Goal: Communication & Community: Answer question/provide support

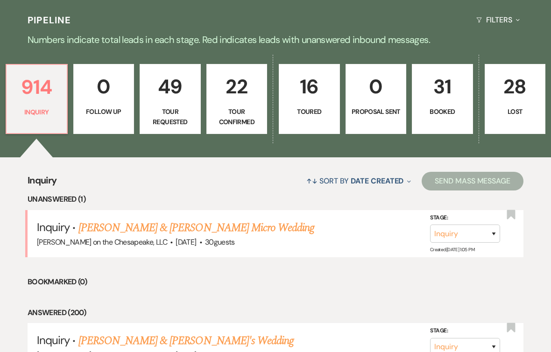
scroll to position [234, 0]
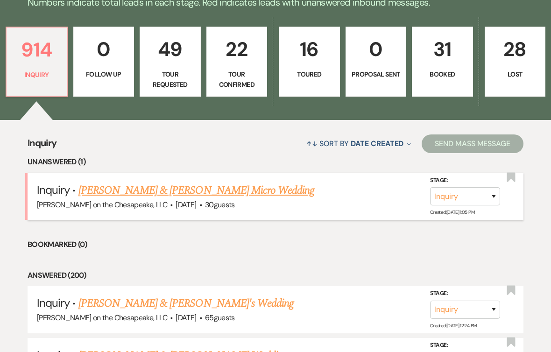
click at [222, 194] on link "[PERSON_NAME] & [PERSON_NAME] Micro Wedding" at bounding box center [196, 190] width 236 height 17
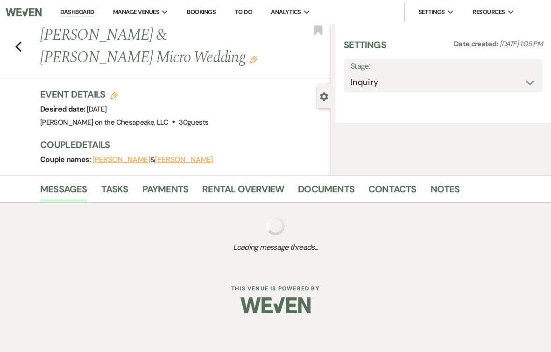
select select "5"
select select "16"
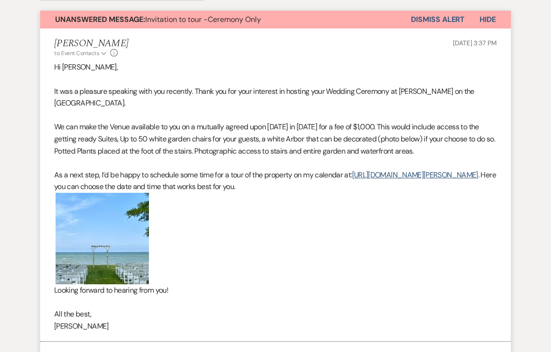
scroll to position [374, 0]
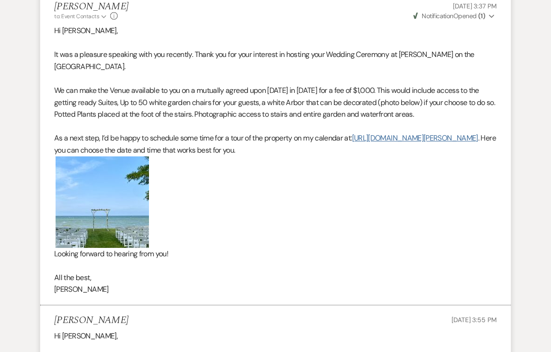
click at [352, 141] on link "[URL][DOMAIN_NAME][PERSON_NAME]" at bounding box center [415, 138] width 126 height 10
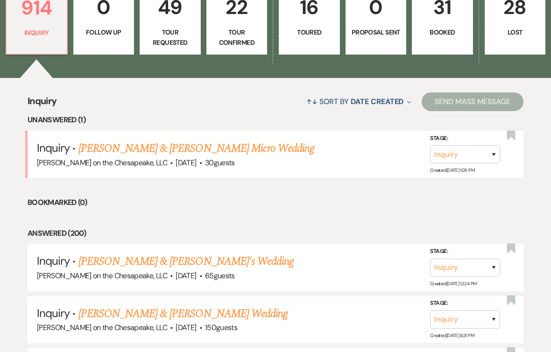
scroll to position [326, 0]
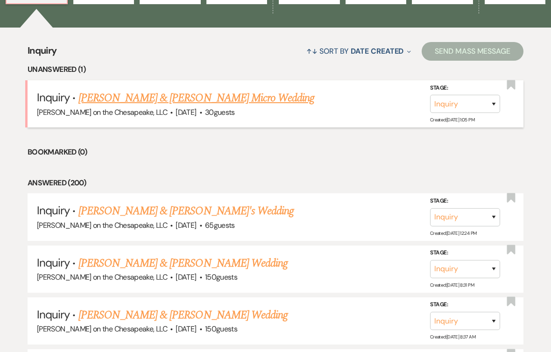
click at [170, 98] on link "[PERSON_NAME] & [PERSON_NAME] Micro Wedding" at bounding box center [196, 98] width 236 height 17
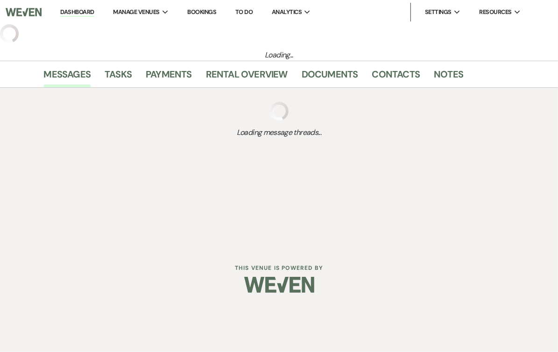
select select "5"
select select "16"
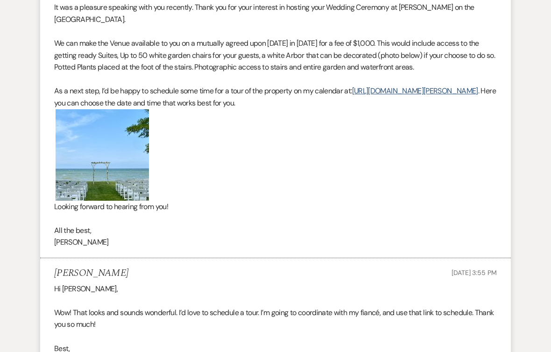
scroll to position [98, 0]
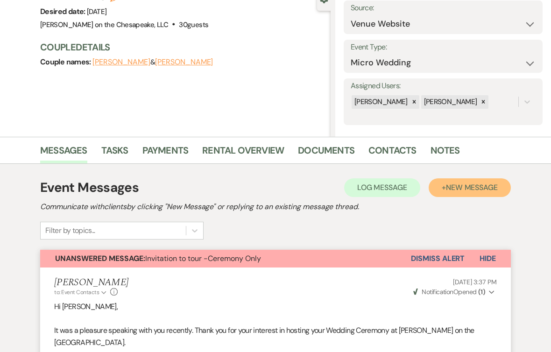
click at [465, 188] on span "New Message" at bounding box center [472, 188] width 52 height 10
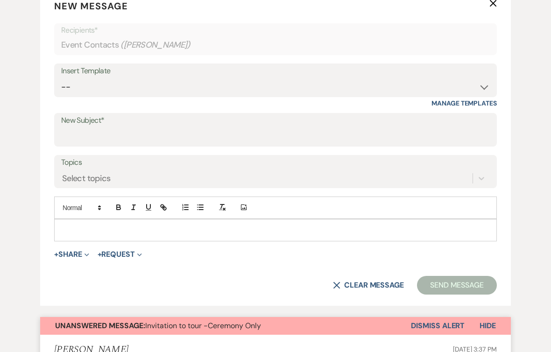
scroll to position [378, 0]
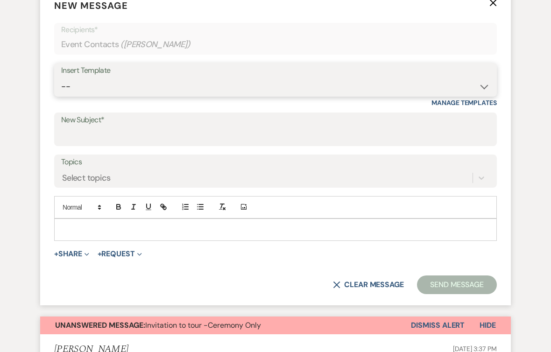
click at [481, 87] on select "-- Weven Planning Portal Introduction (Booked Events) Tour Request Response Fol…" at bounding box center [275, 87] width 429 height 18
select select "2764"
click at [61, 78] on select "-- Weven Planning Portal Introduction (Booked Events) Tour Request Response Fol…" at bounding box center [275, 87] width 429 height 18
type input "Invitation to tour"
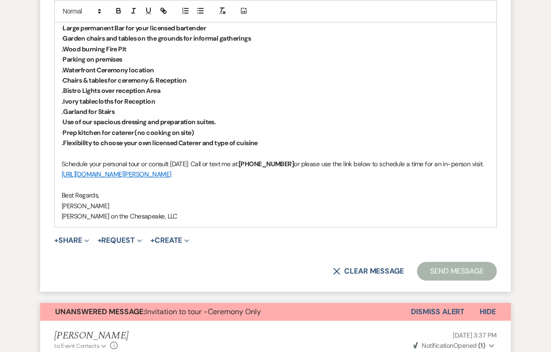
scroll to position [752, 0]
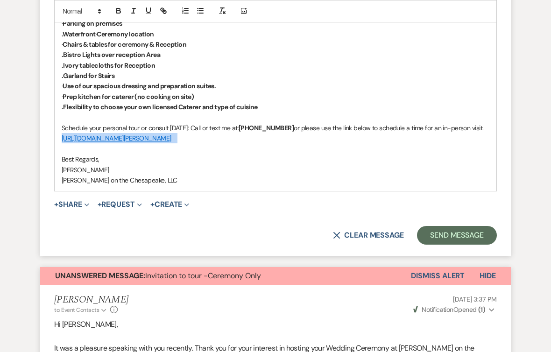
drag, startPoint x: 309, startPoint y: 136, endPoint x: 54, endPoint y: 138, distance: 254.7
click at [55, 138] on div "Danny & Erin Thank you for your interest in hosting your wedding at Dawn On the…" at bounding box center [276, 18] width 442 height 346
copy p "https://calendly.com/dawnonthechesapeakeweddings/dawn-on-the-chesapeake-tour"
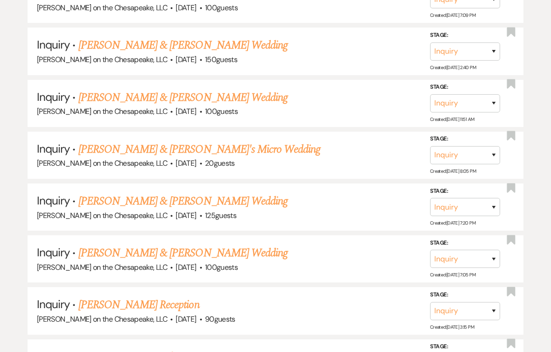
scroll to position [326, 0]
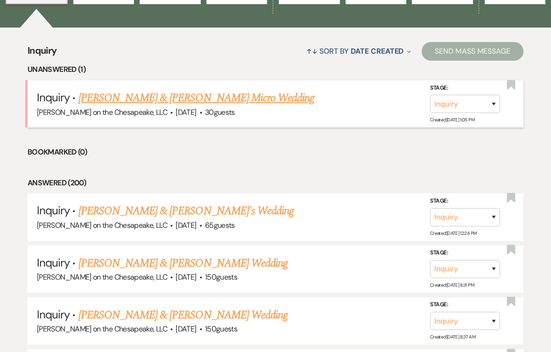
click at [143, 98] on link "[PERSON_NAME] & [PERSON_NAME] Micro Wedding" at bounding box center [196, 98] width 236 height 17
select select "5"
select select "16"
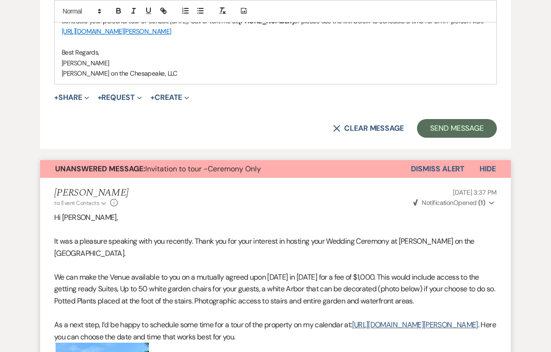
scroll to position [888, 0]
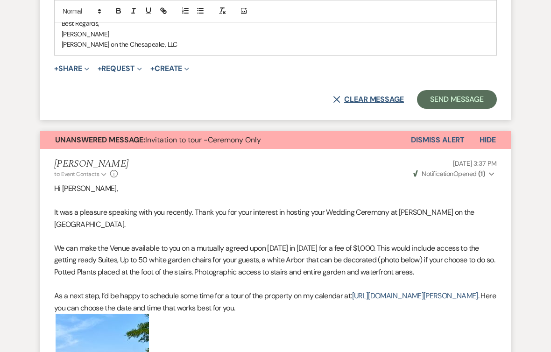
click at [364, 96] on button "X Clear message" at bounding box center [368, 99] width 71 height 7
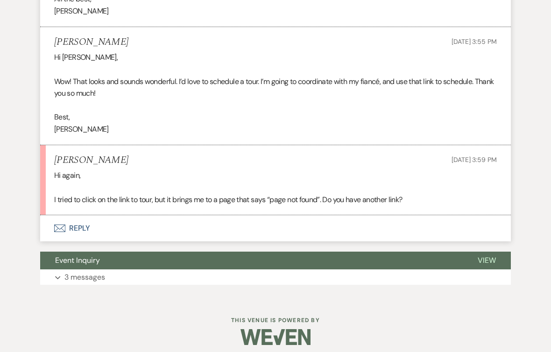
scroll to position [1006, 0]
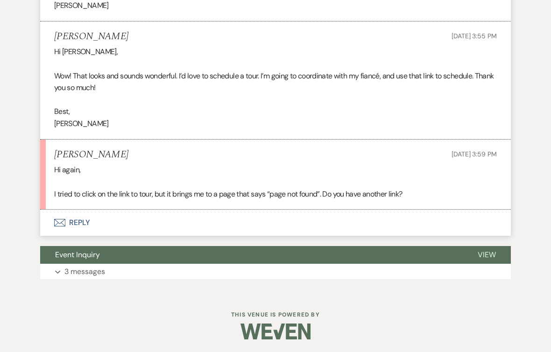
click at [70, 220] on button "Envelope Reply" at bounding box center [275, 223] width 471 height 26
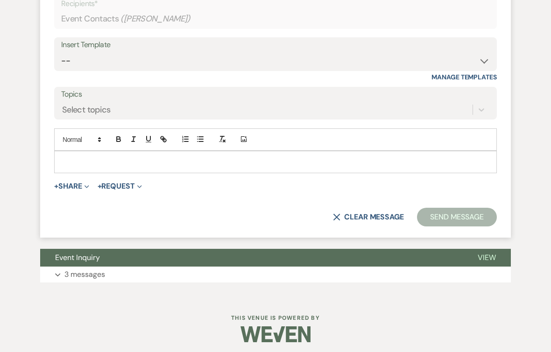
scroll to position [1256, 0]
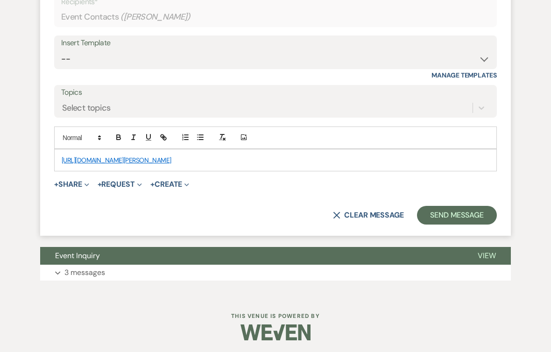
click at [171, 158] on link "https://calendly.com/dawnonthechesapeakeweddings/dawn-on-the-chesapeake-tour" at bounding box center [117, 160] width 110 height 8
click at [169, 159] on link "https://calendly.com/dawnonthechesapeakeweddings/dawn-on-the-chesapeake-tour" at bounding box center [117, 160] width 110 height 8
click at [60, 158] on div "https://calendly.com/dawnonthechesapeakeweddings/dawn-on-the-chesapeake-tour" at bounding box center [276, 160] width 442 height 21
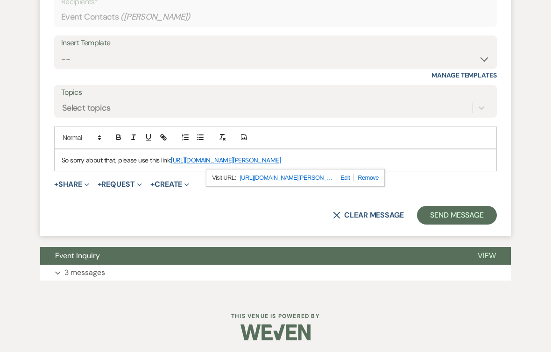
click at [435, 158] on p "So sorry about that, please use this link: https://calendly.com/dawnonthechesap…" at bounding box center [276, 160] width 428 height 10
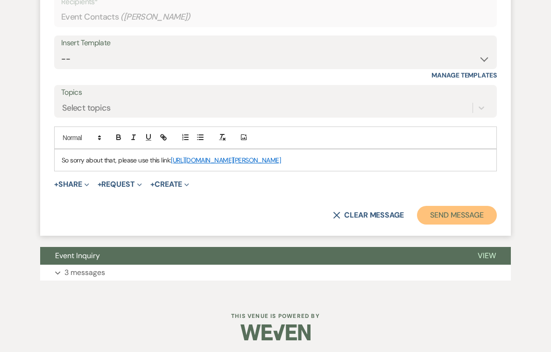
click at [455, 214] on button "Send Message" at bounding box center [457, 215] width 80 height 19
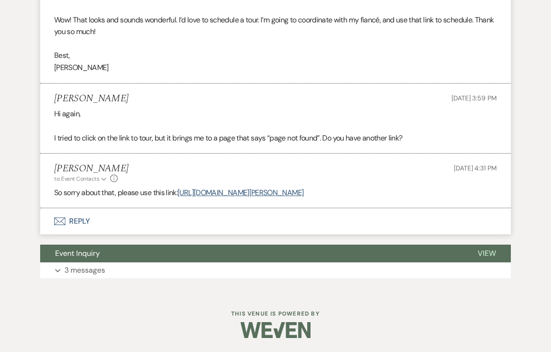
scroll to position [1060, 0]
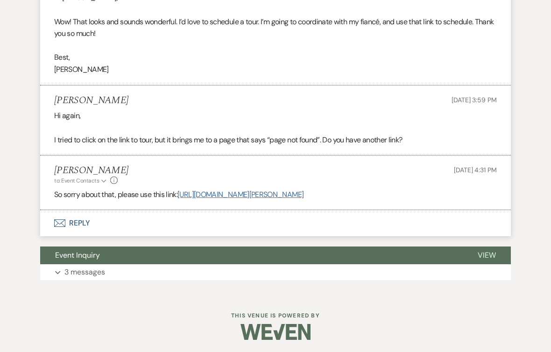
click at [304, 194] on link "https://calendly.com/dawnonthechesapeakeweddings/dawn-on-the-chesapeake-tour" at bounding box center [241, 195] width 126 height 10
